Goal: Task Accomplishment & Management: Complete application form

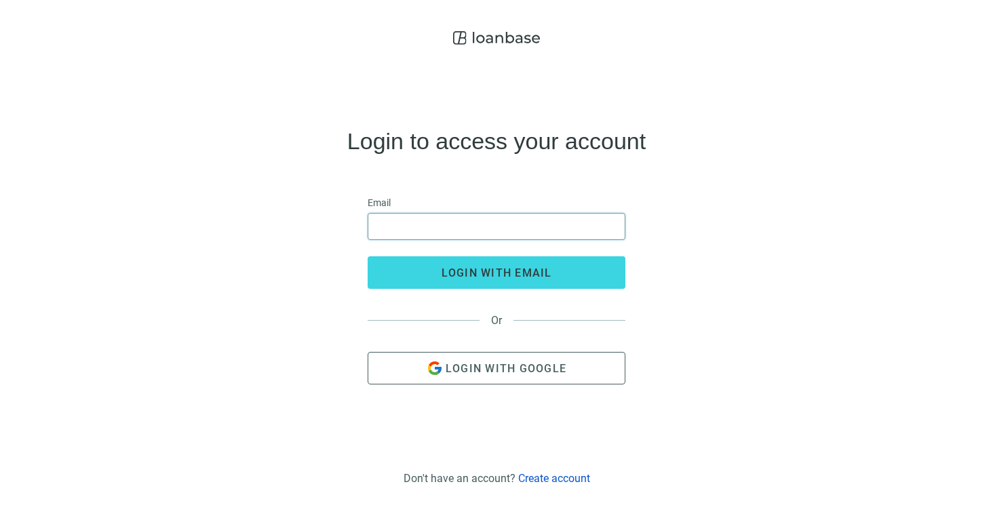
click at [391, 218] on input "email" at bounding box center [497, 227] width 240 height 26
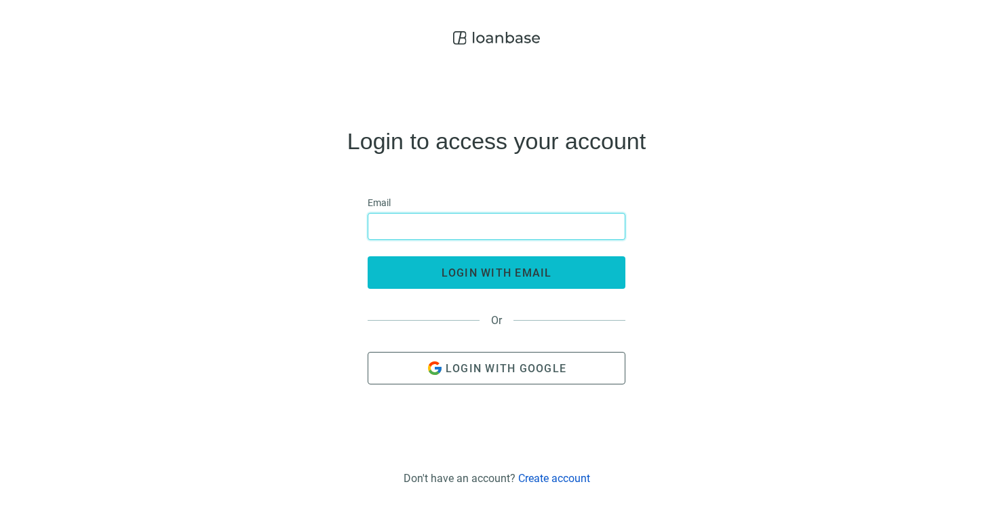
type input "**********"
click at [427, 284] on button "login with email" at bounding box center [497, 272] width 258 height 33
